Goal: Task Accomplishment & Management: Manage account settings

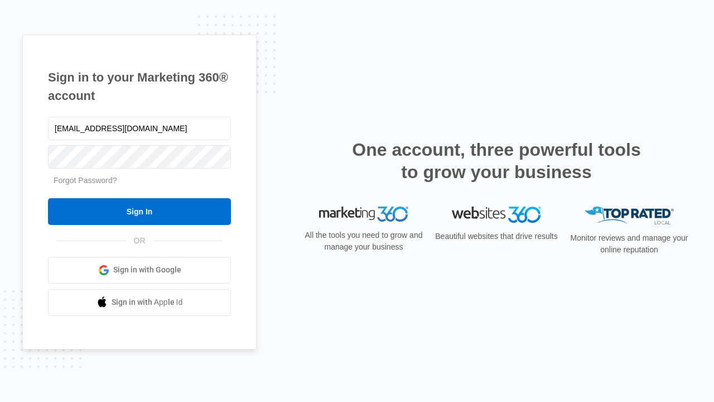
type input "[EMAIL_ADDRESS][DOMAIN_NAME]"
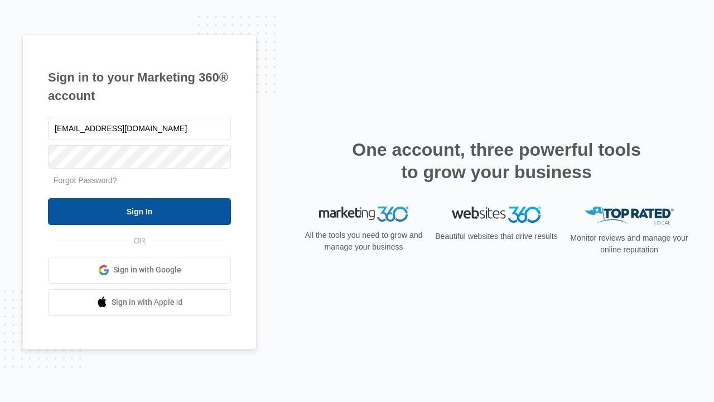
click at [140, 211] on input "Sign In" at bounding box center [139, 211] width 183 height 27
